Goal: Task Accomplishment & Management: Manage account settings

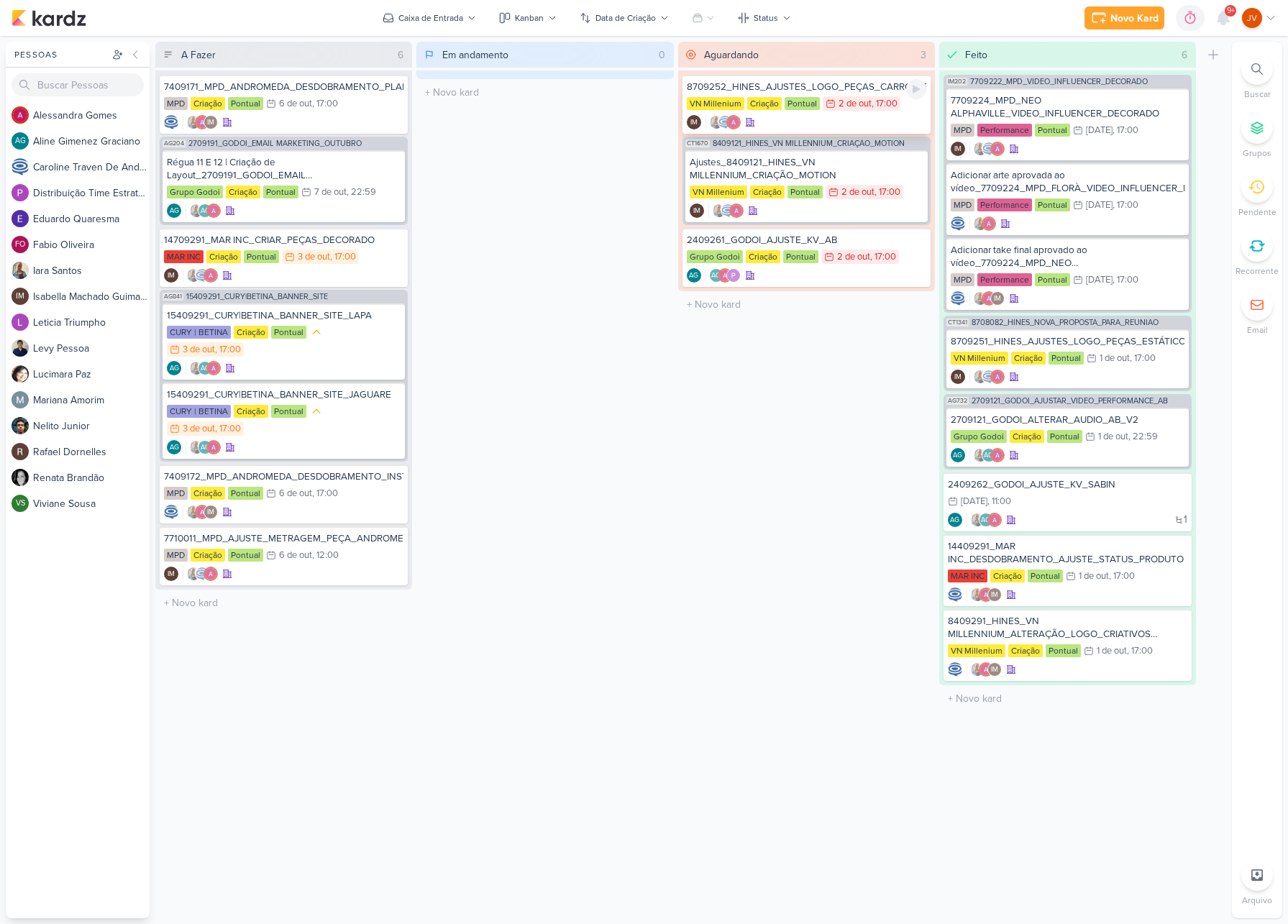
click at [844, 92] on div "8709252_HINES_AJUSTES_LOGO_PEÇAS_CARROSSEL" at bounding box center [806, 87] width 240 height 13
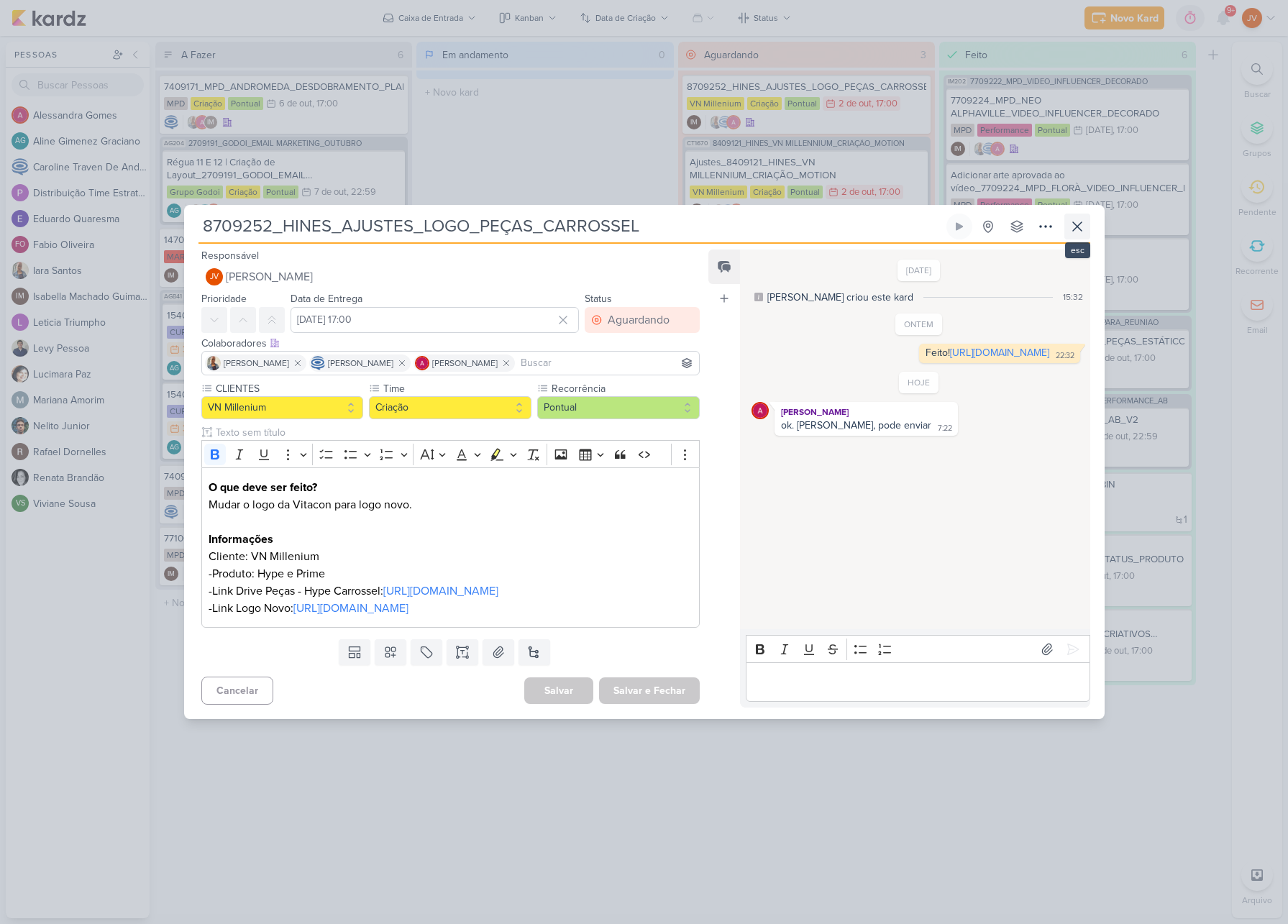
click at [1084, 218] on icon at bounding box center [1077, 227] width 17 height 17
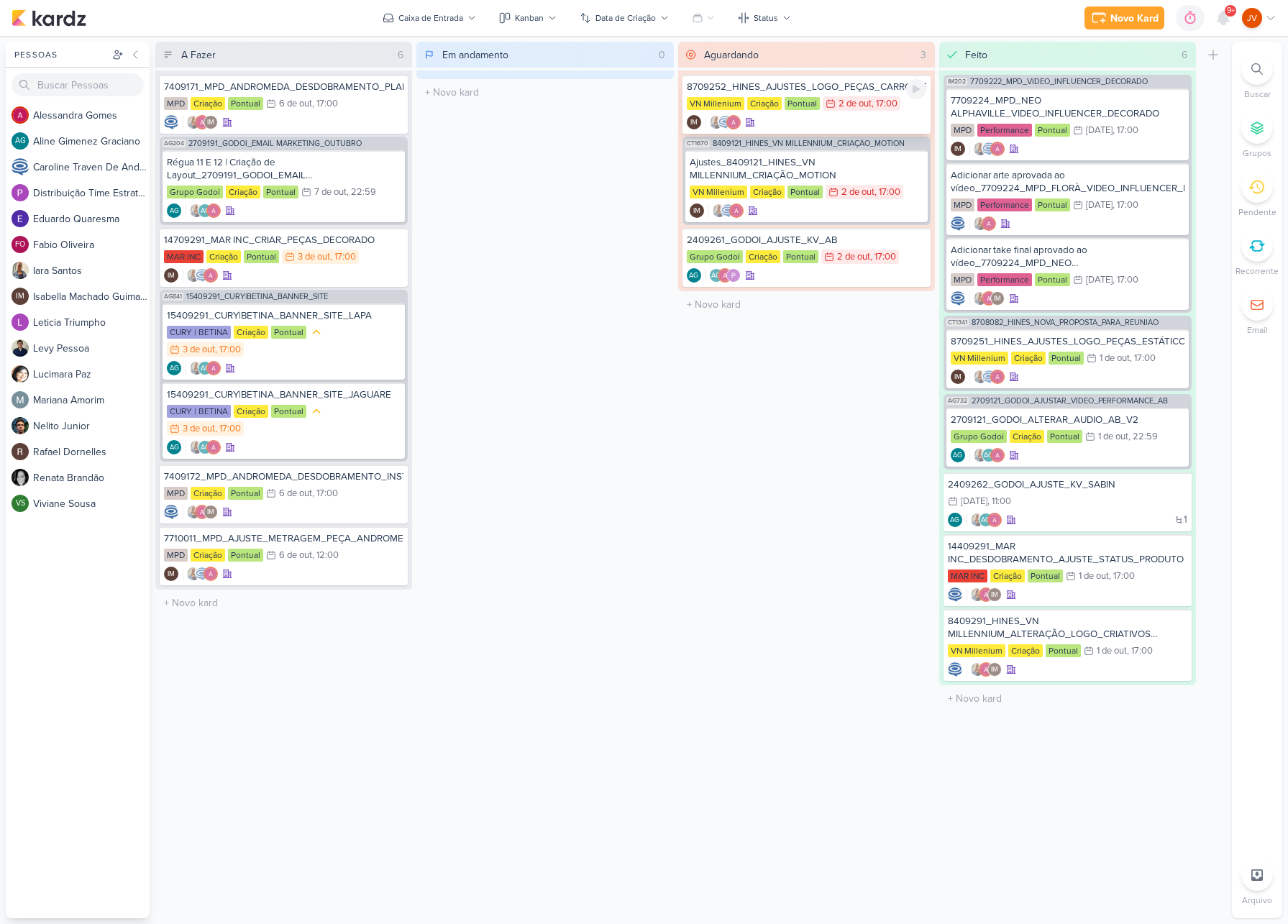
click at [856, 92] on div "8709252_HINES_AJUSTES_LOGO_PEÇAS_CARROSSEL" at bounding box center [806, 87] width 240 height 13
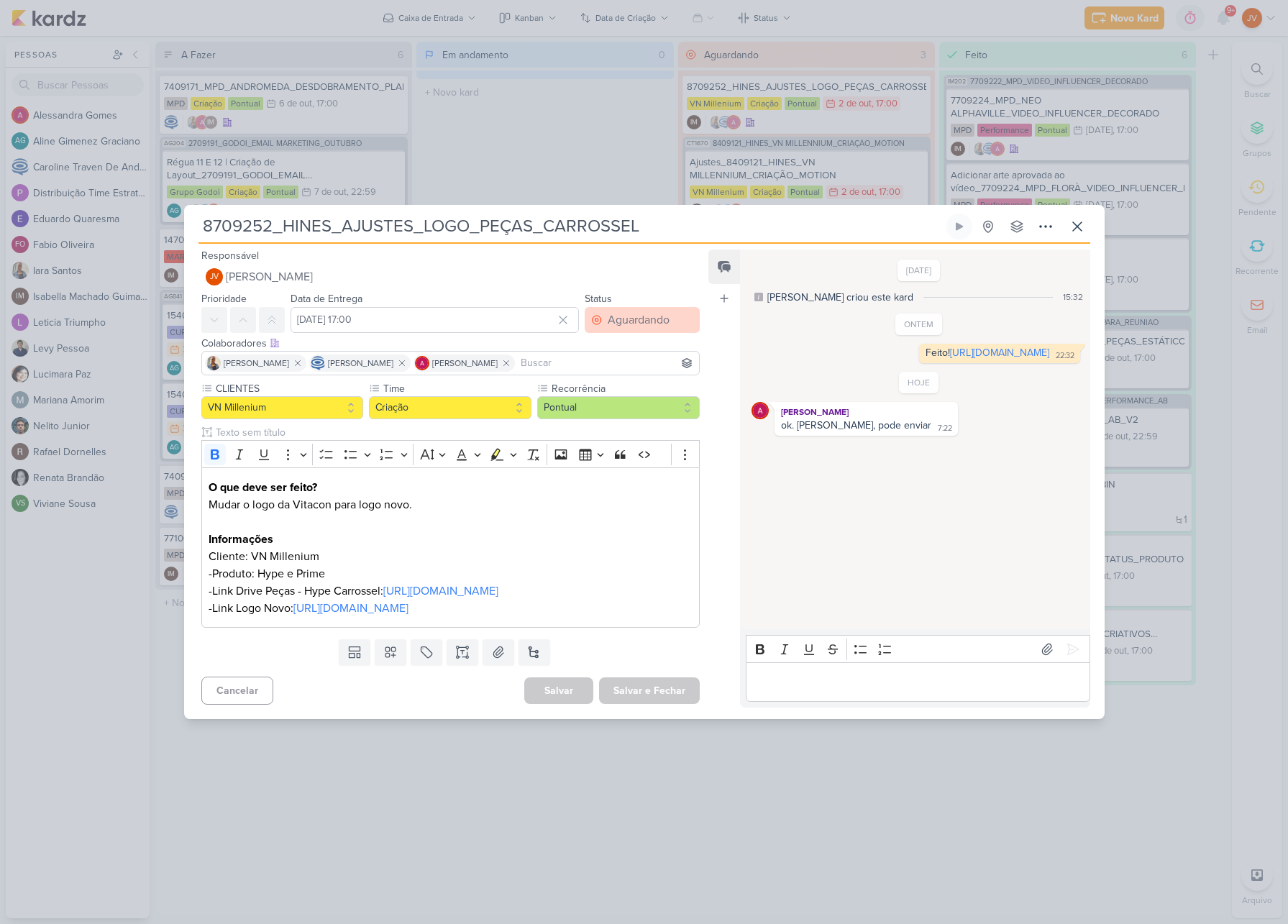
click at [635, 311] on div "Aguardando" at bounding box center [639, 320] width 62 height 17
click at [624, 412] on button "Feito" at bounding box center [635, 424] width 128 height 24
click at [665, 704] on button "Salvar e Fechar" at bounding box center [649, 690] width 100 height 27
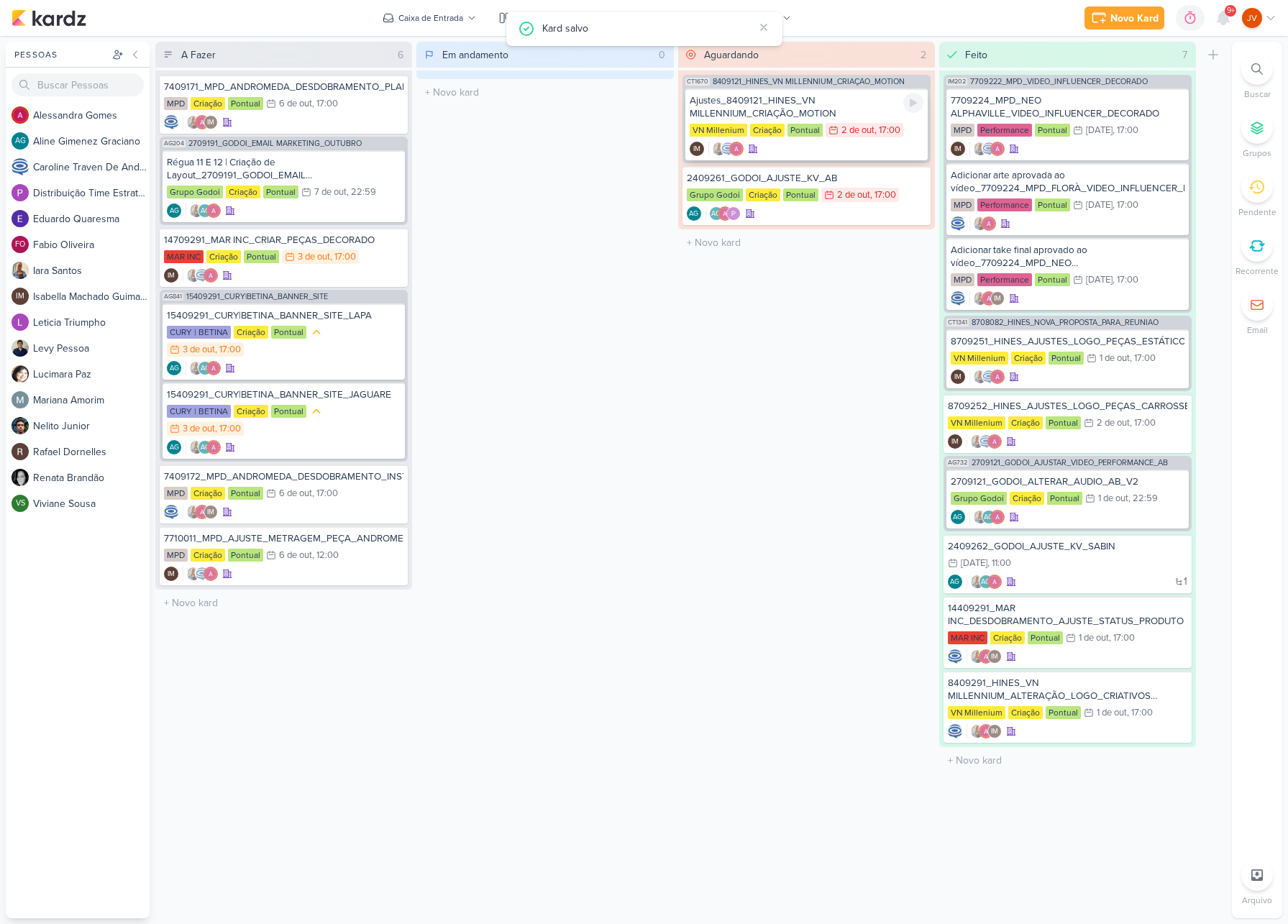
click at [823, 109] on div "Ajustes_8409121_HINES_VN MILLENNIUM_CRIAÇÃO_MOTION" at bounding box center [806, 108] width 234 height 26
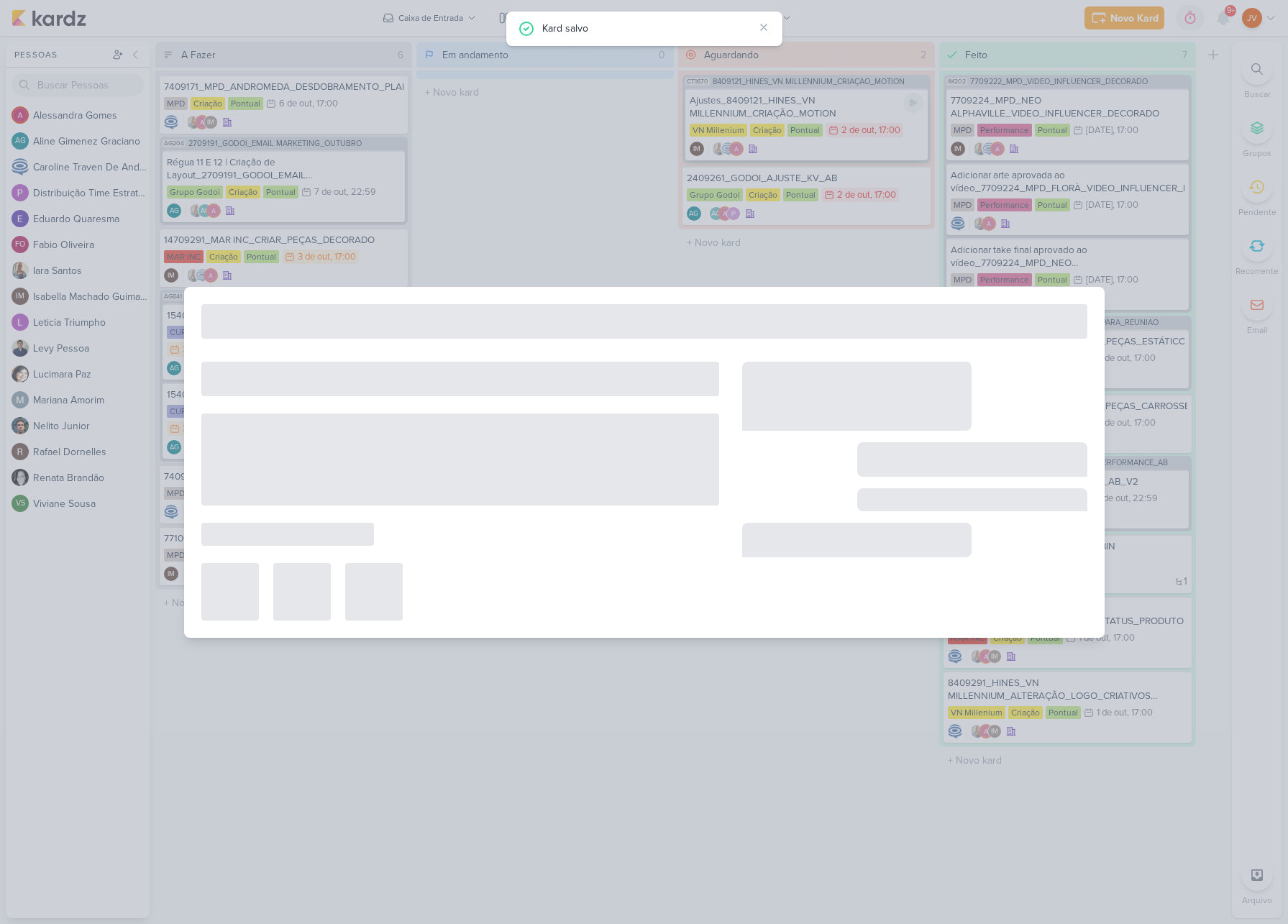
type input "Ajustes_8409121_HINES_VN MILLENNIUM_CRIAÇÃO_MOTION"
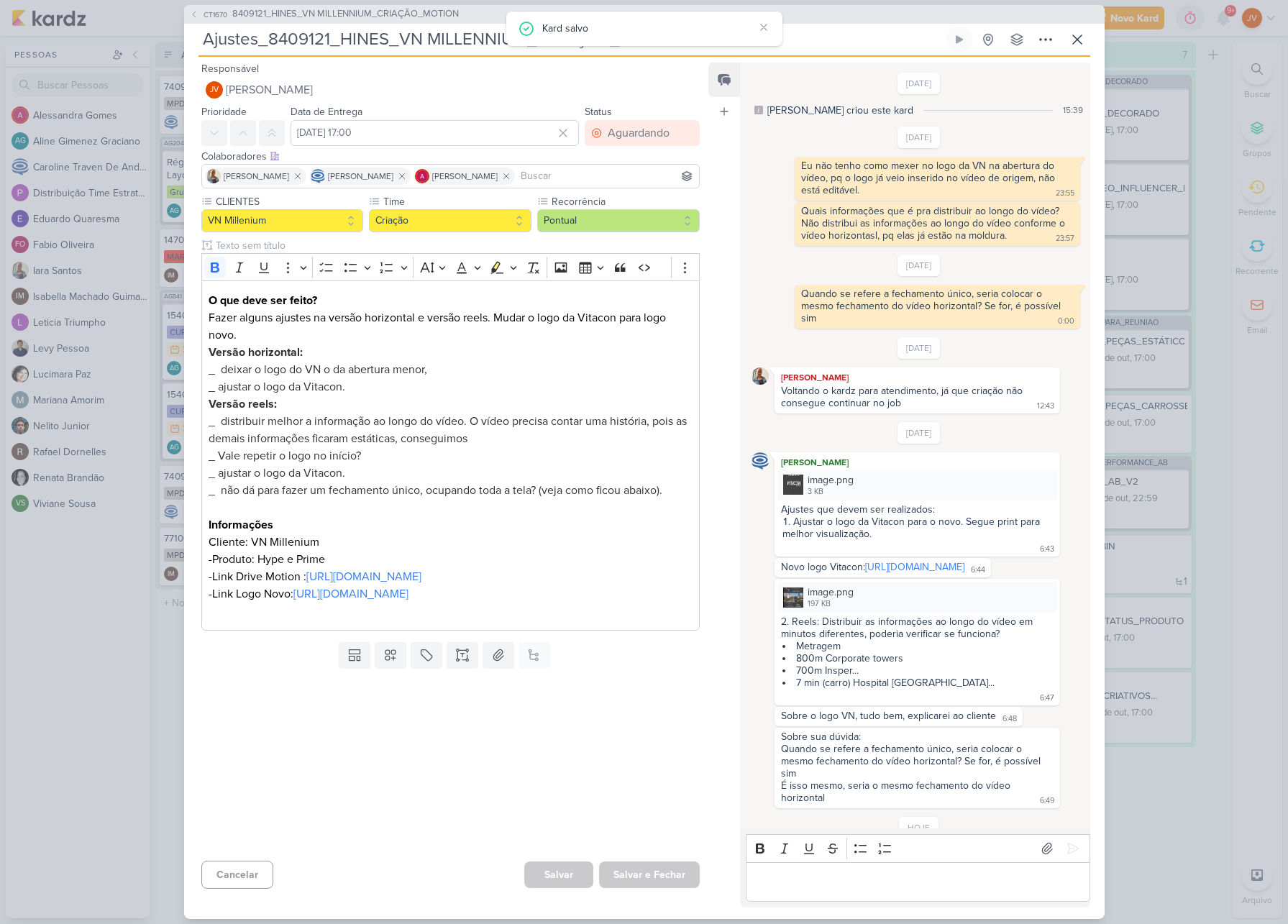
scroll to position [186, 0]
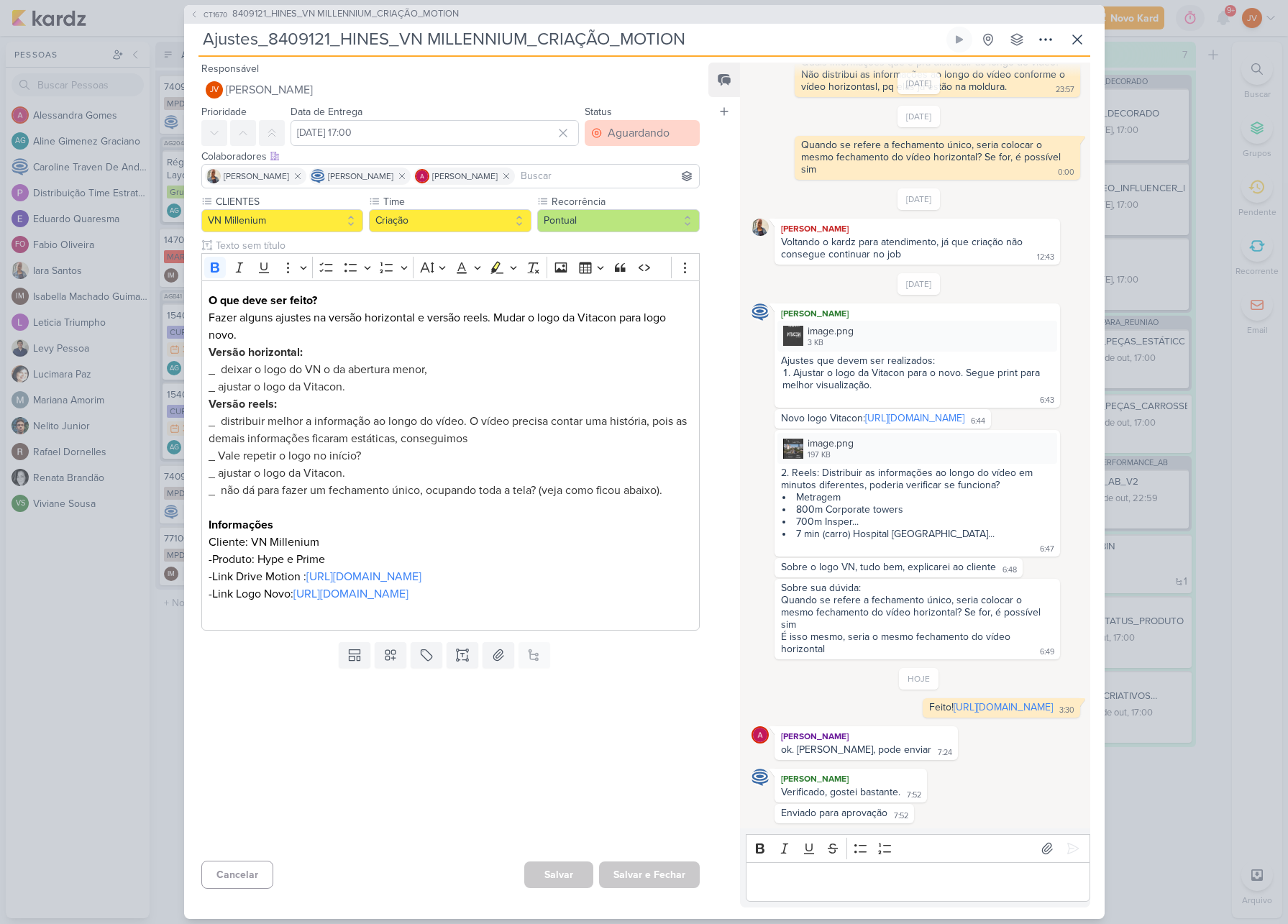
click at [643, 133] on div "Aguardando" at bounding box center [639, 133] width 62 height 17
click at [628, 207] on div "Aguardando" at bounding box center [626, 213] width 55 height 15
click at [625, 140] on div "Aguardando" at bounding box center [639, 133] width 62 height 17
click at [606, 241] on div "Feito" at bounding box center [611, 237] width 22 height 15
click at [642, 875] on button "Salvar e Fechar" at bounding box center [649, 874] width 100 height 27
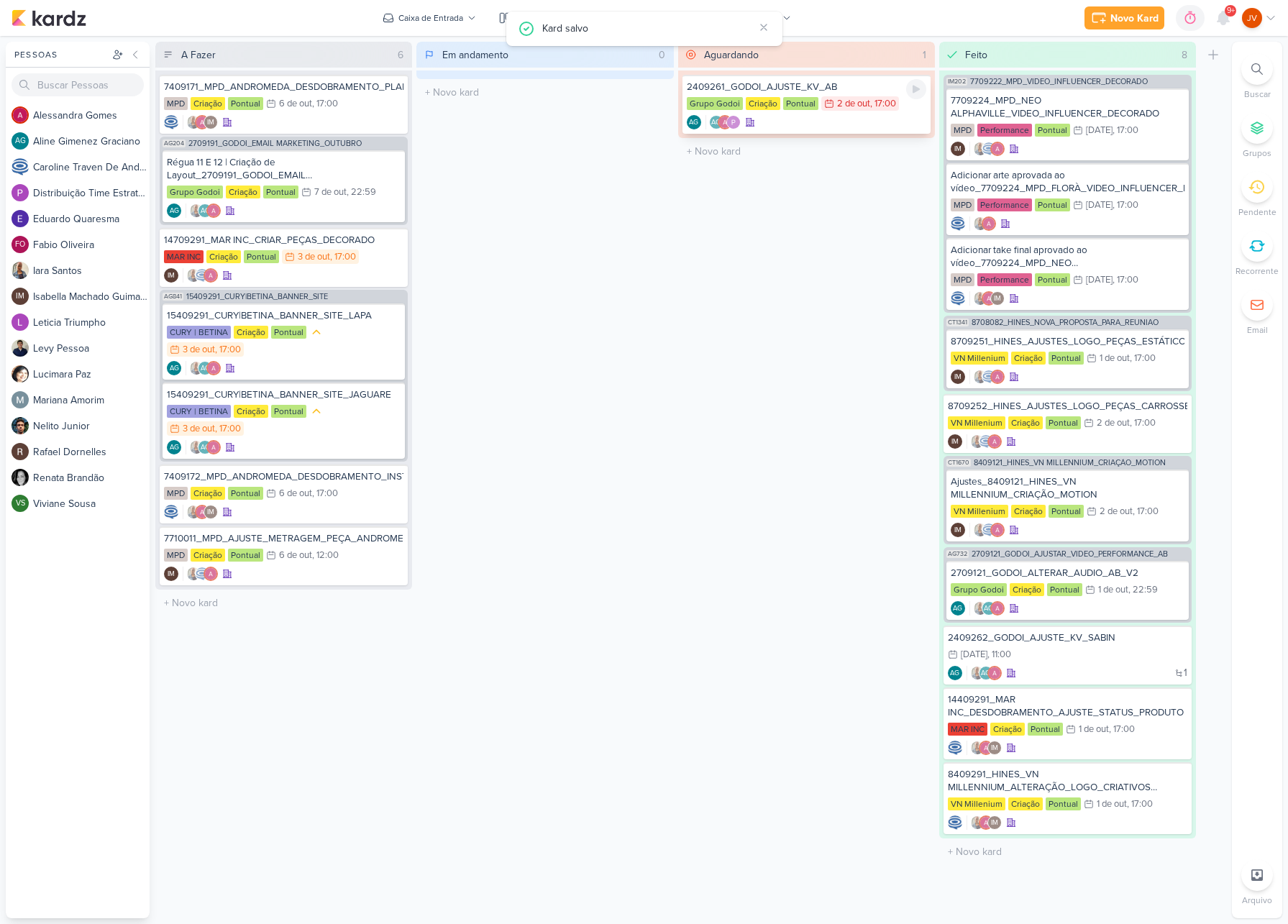
click at [817, 90] on div "2409261_GODOI_AJUSTE_KV_AB" at bounding box center [806, 87] width 240 height 13
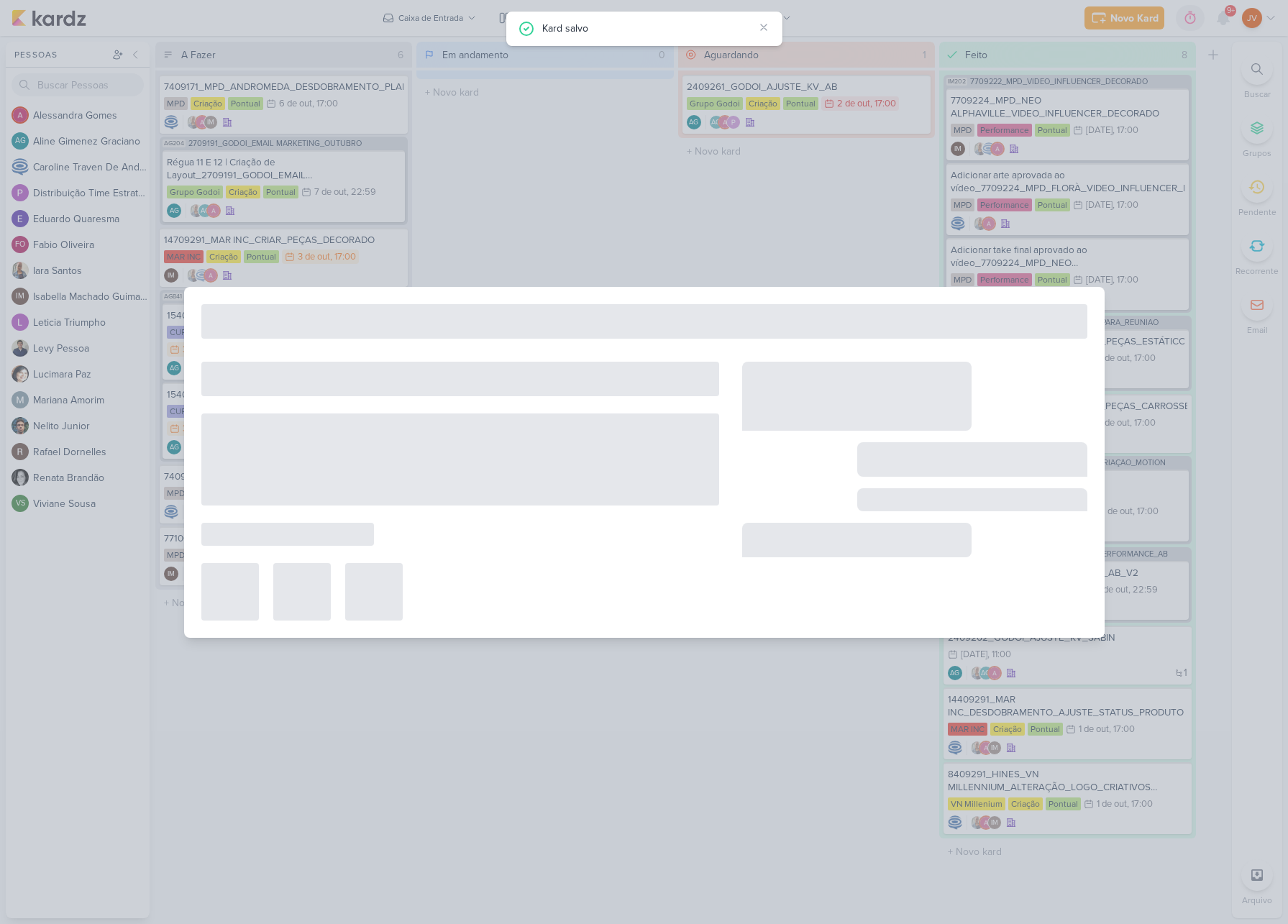
type input "2409261_GODOI_AJUSTE_KV_AB"
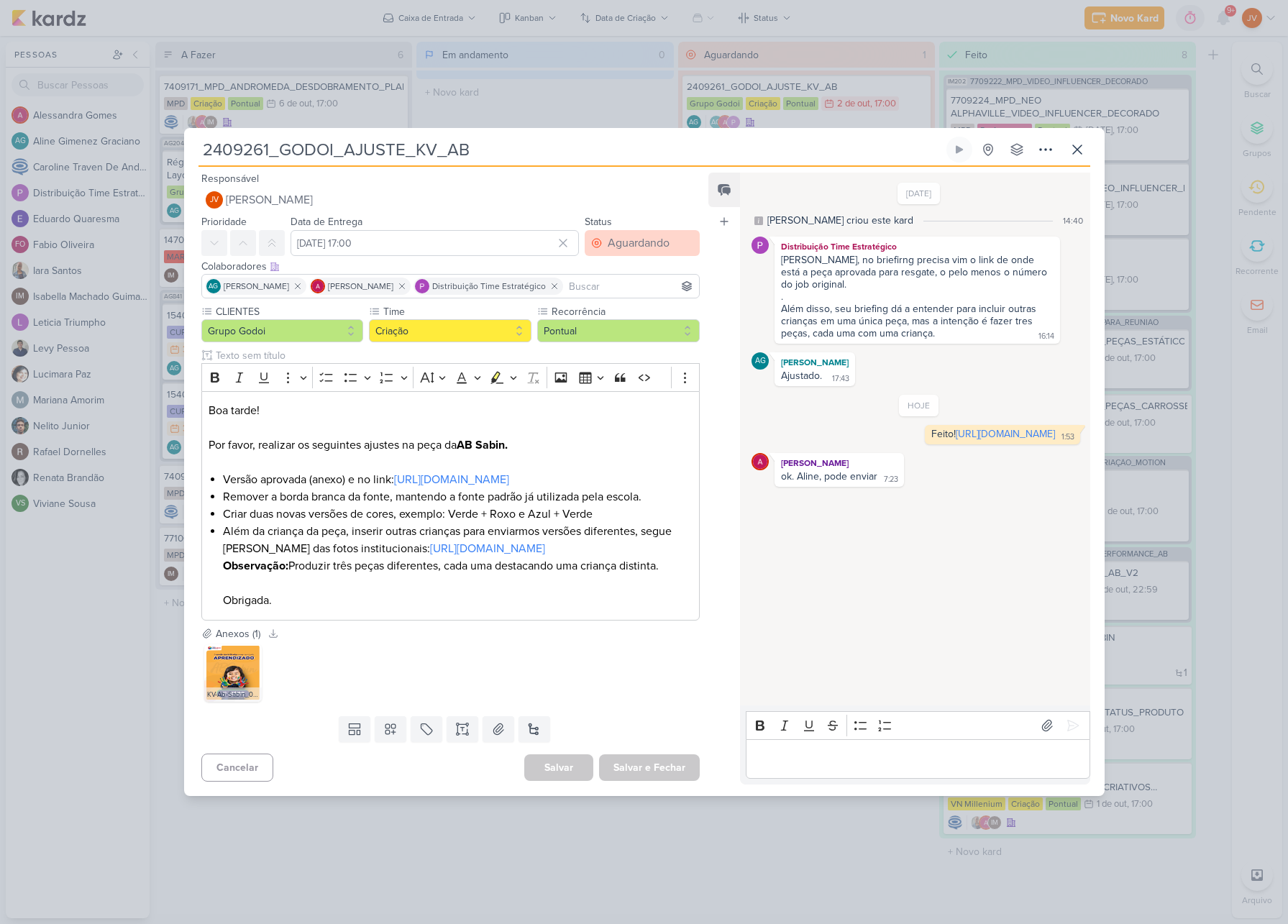
click at [643, 235] on div "Aguardando" at bounding box center [639, 243] width 62 height 17
click at [616, 339] on div "Feito" at bounding box center [611, 346] width 22 height 15
click at [663, 781] on button "Salvar e Fechar" at bounding box center [649, 767] width 100 height 27
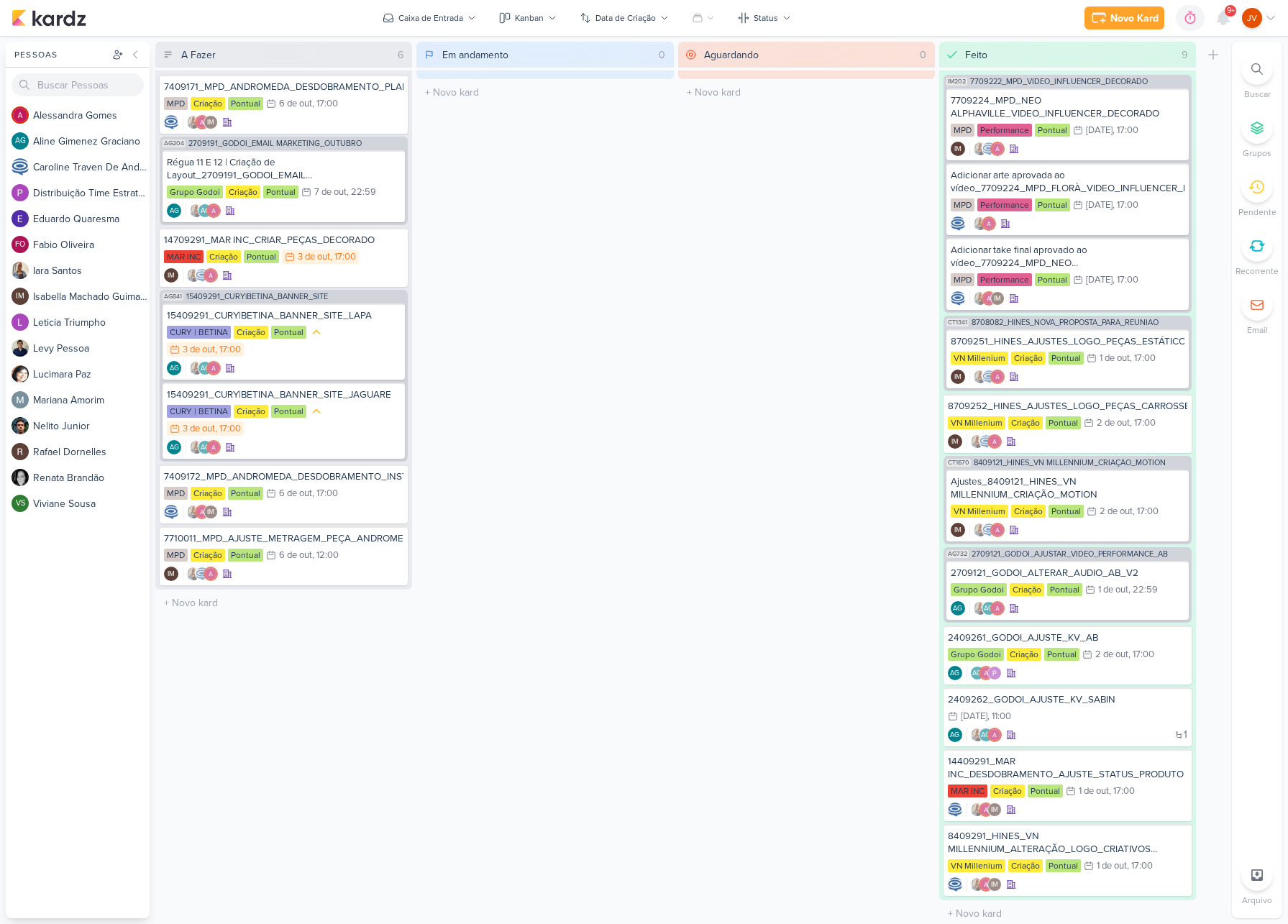
scroll to position [0, 0]
